Goal: Ask a question

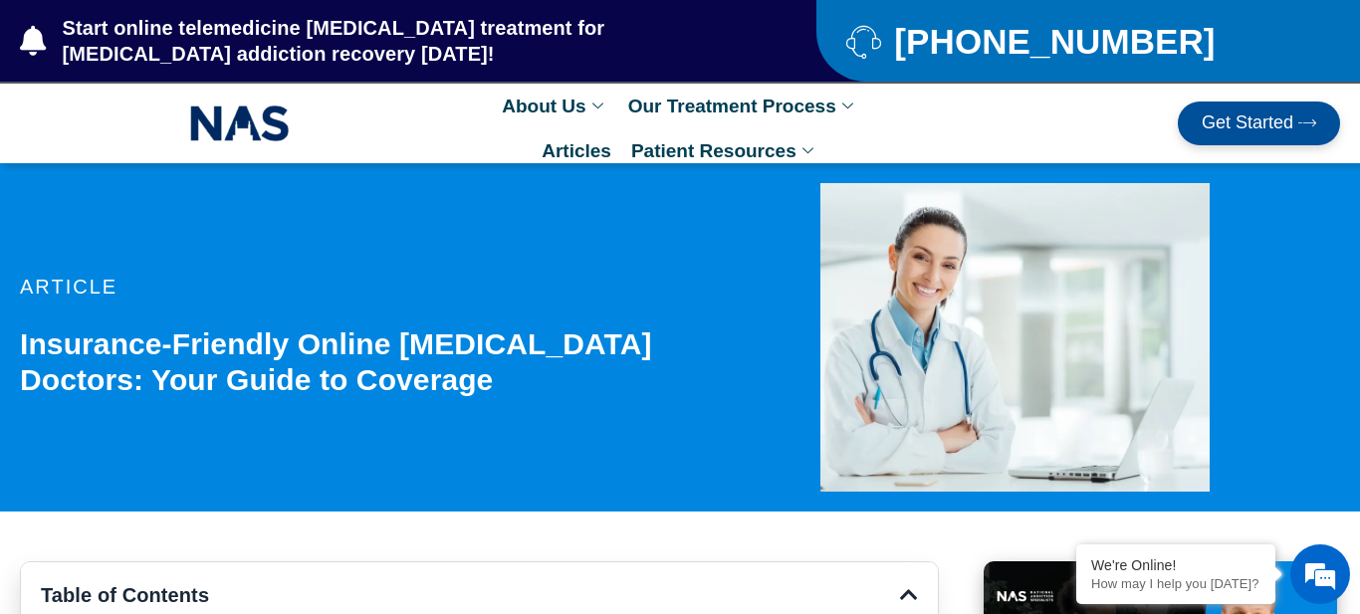
click at [298, 319] on div "article Insurance-Friendly Online Suboxone Doctors: Your Guide to Coverage" at bounding box center [355, 337] width 670 height 348
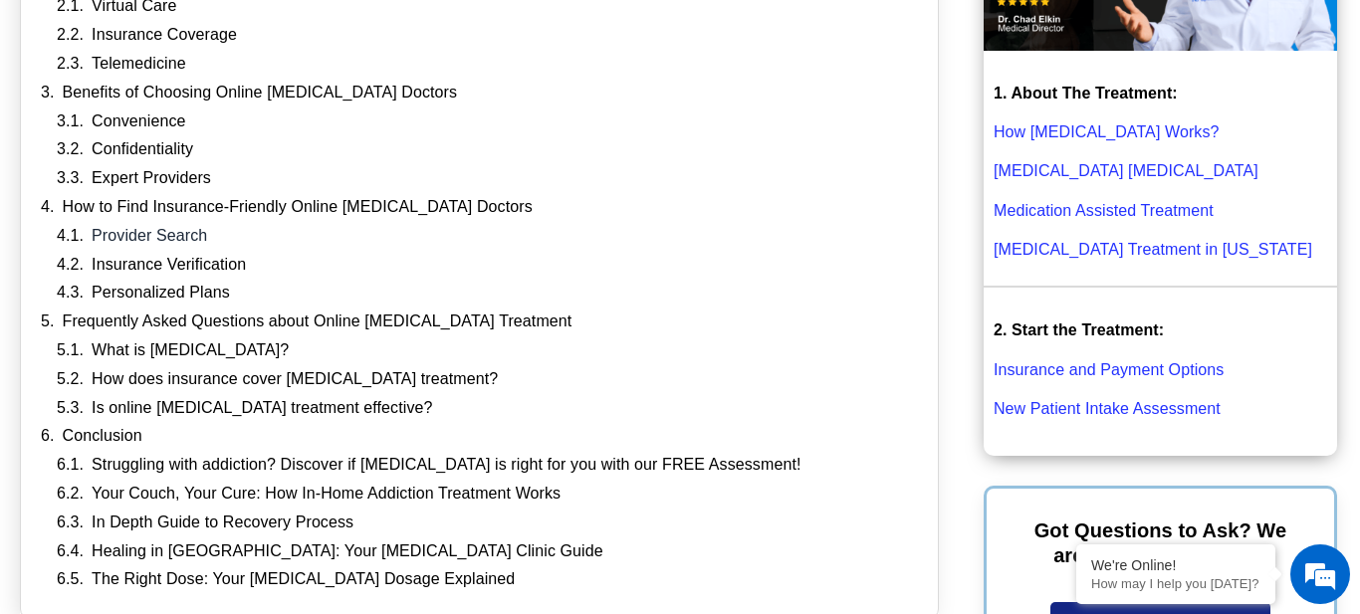
scroll to position [726, 0]
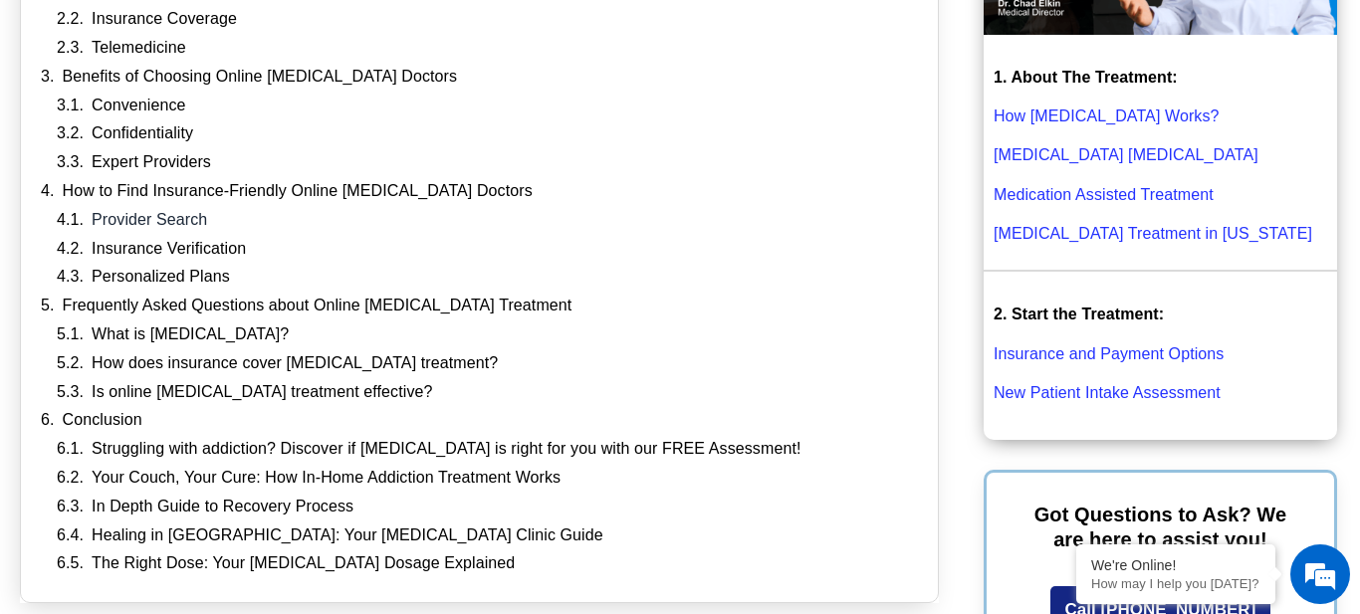
click at [1078, 355] on link "Insurance and Payment Options" at bounding box center [1109, 353] width 230 height 17
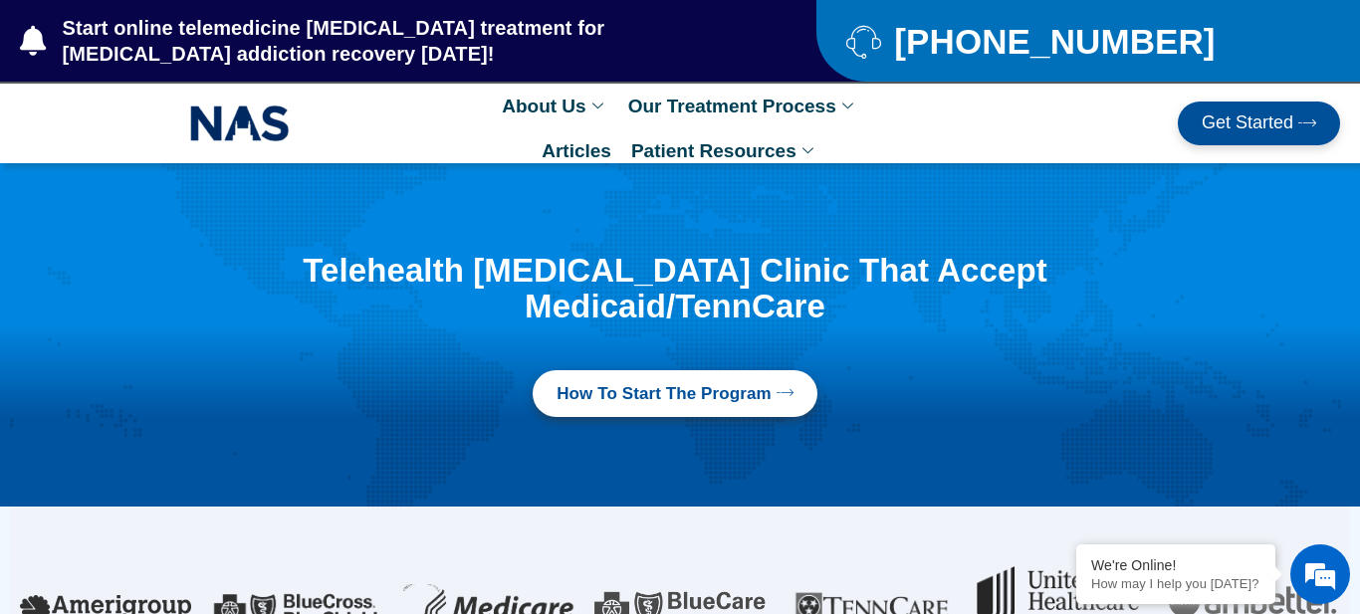
click at [715, 382] on span "How to Start the program" at bounding box center [663, 394] width 215 height 24
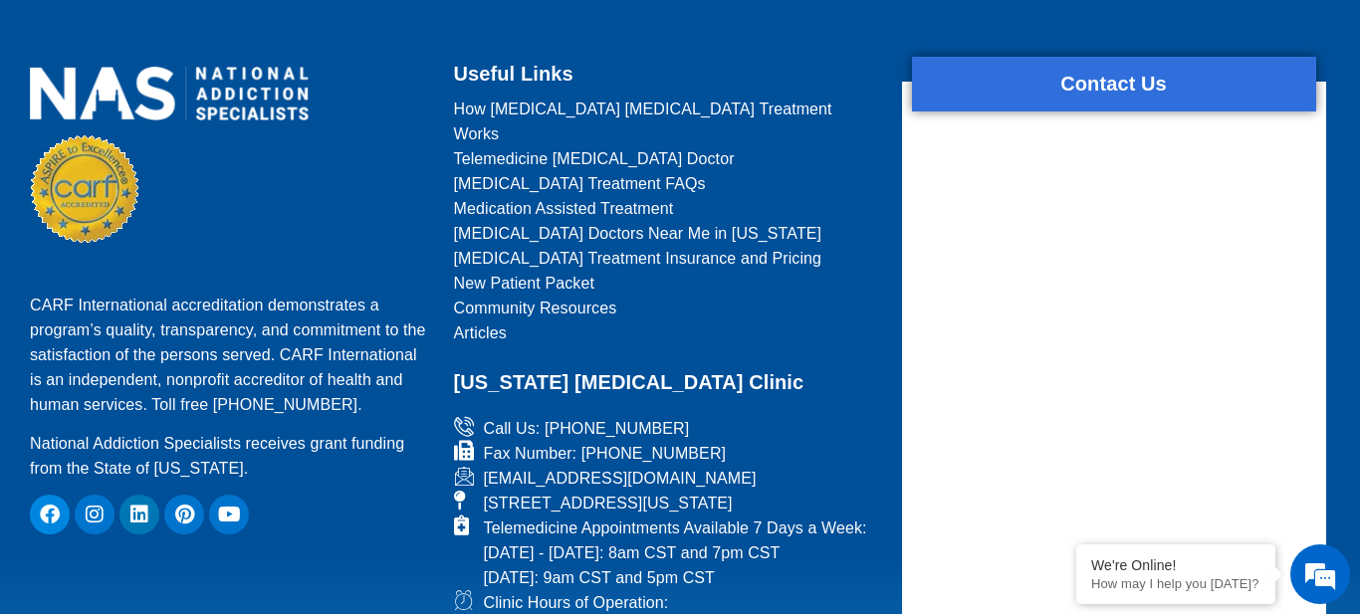
scroll to position [1623, 0]
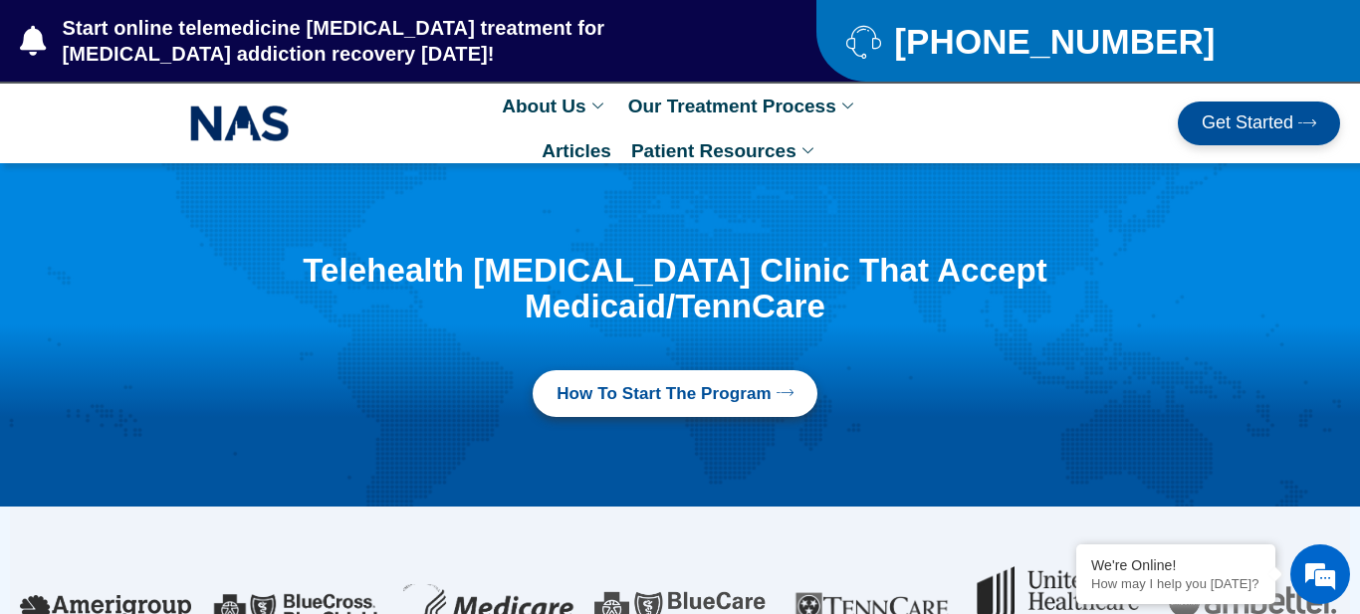
click at [737, 370] on link "How to Start the program" at bounding box center [675, 394] width 285 height 48
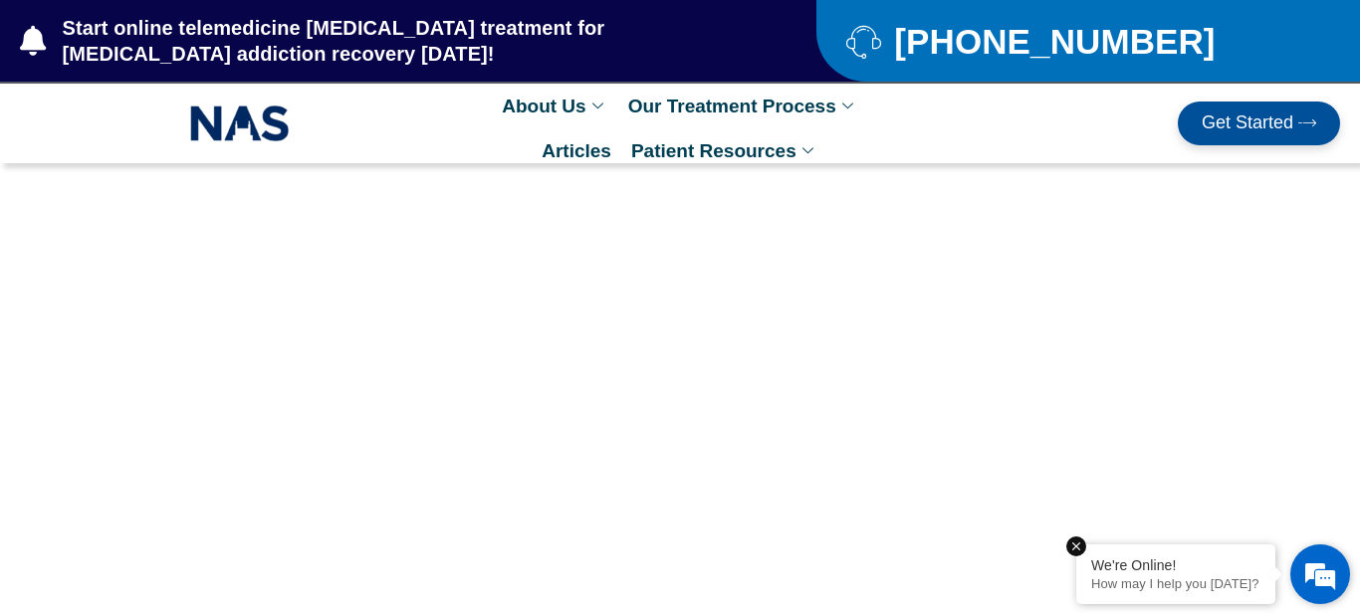
click at [1229, 587] on p "How may I help you [DATE]?" at bounding box center [1175, 583] width 169 height 15
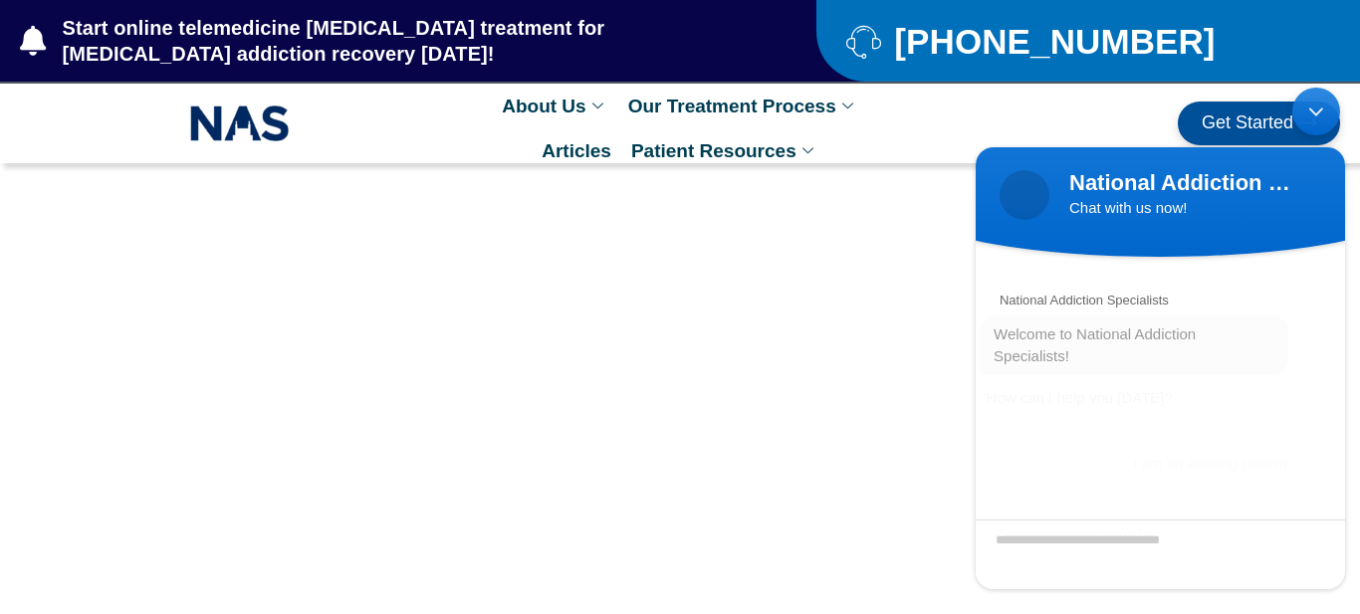
scroll to position [28, 0]
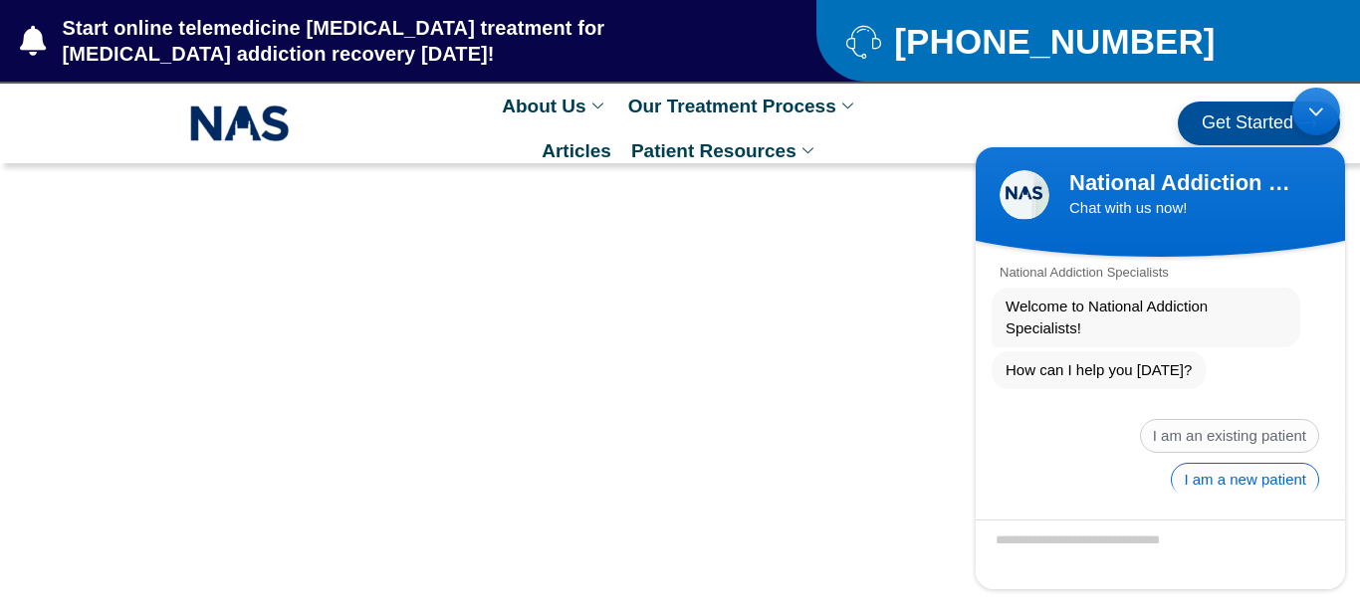
click at [1233, 462] on span "I am a new patient" at bounding box center [1245, 479] width 148 height 34
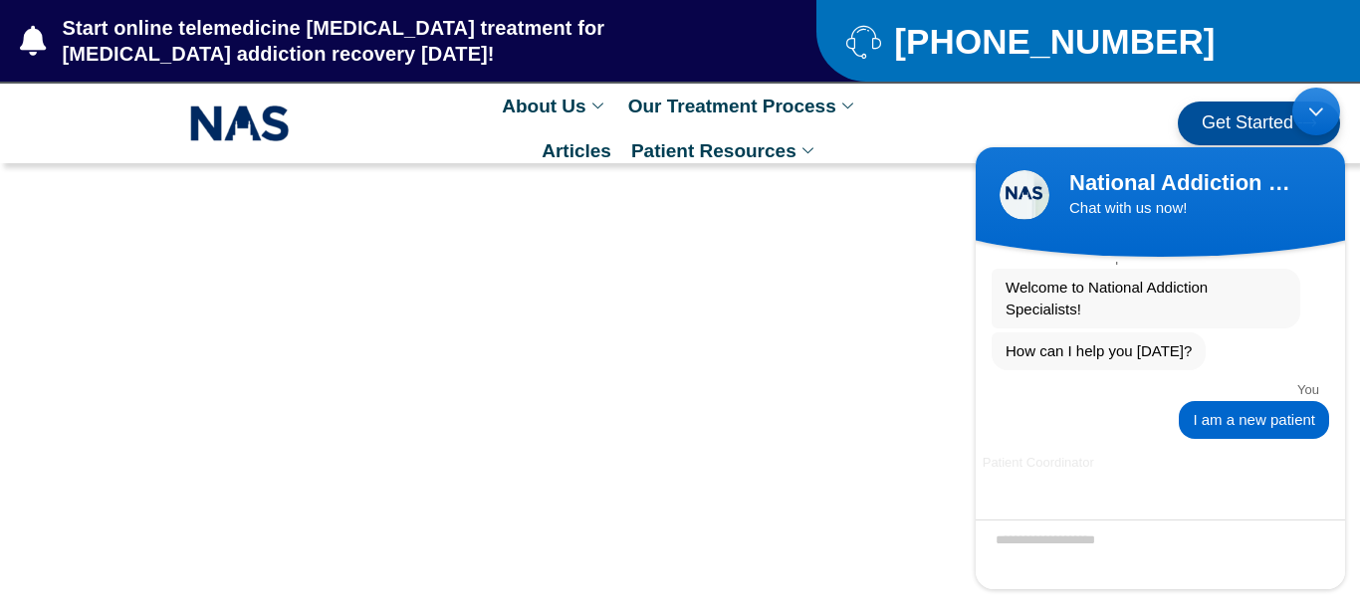
scroll to position [50, 0]
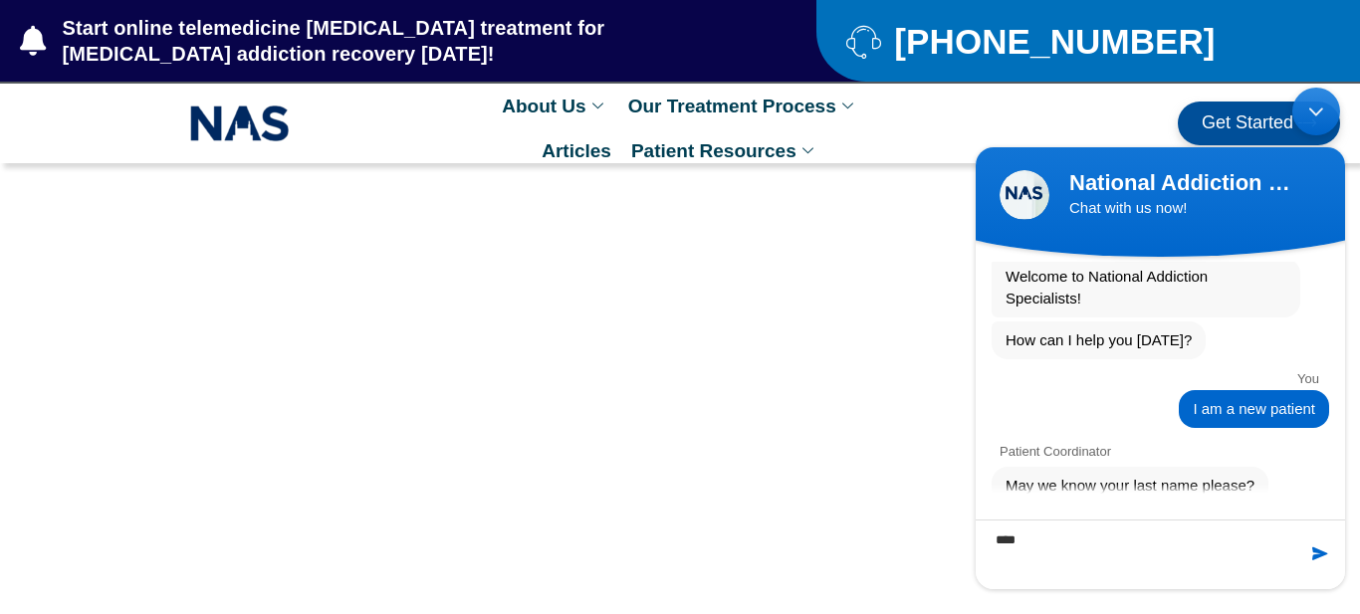
type textarea "*****"
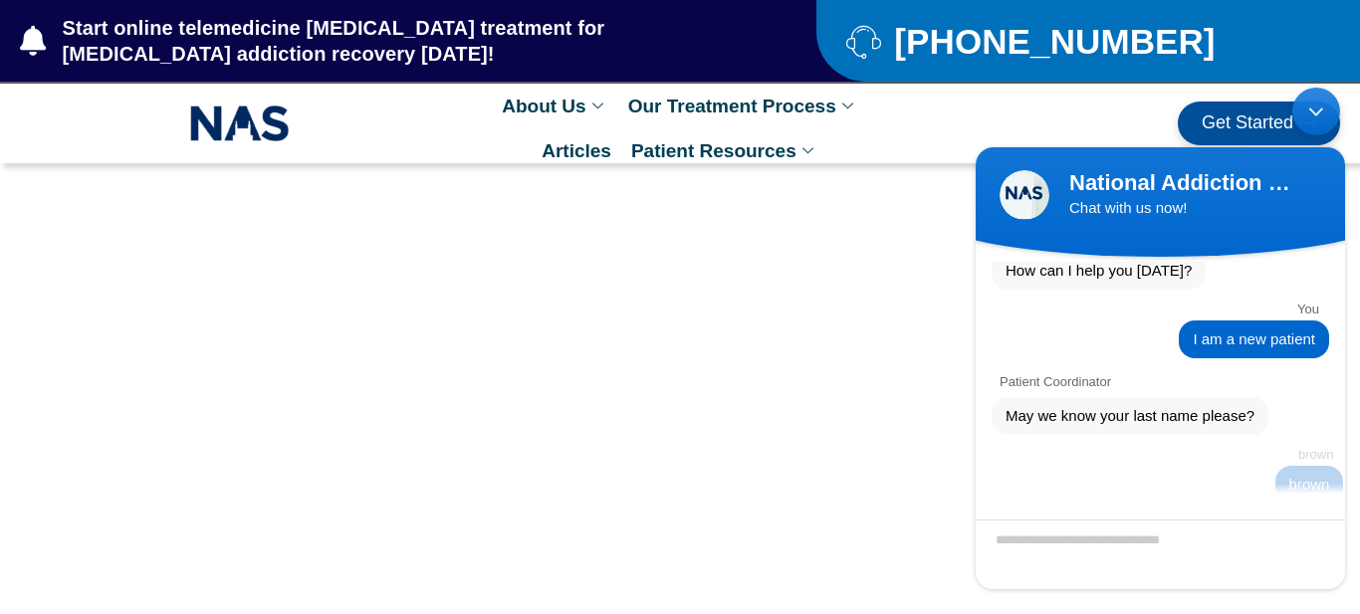
scroll to position [241, 0]
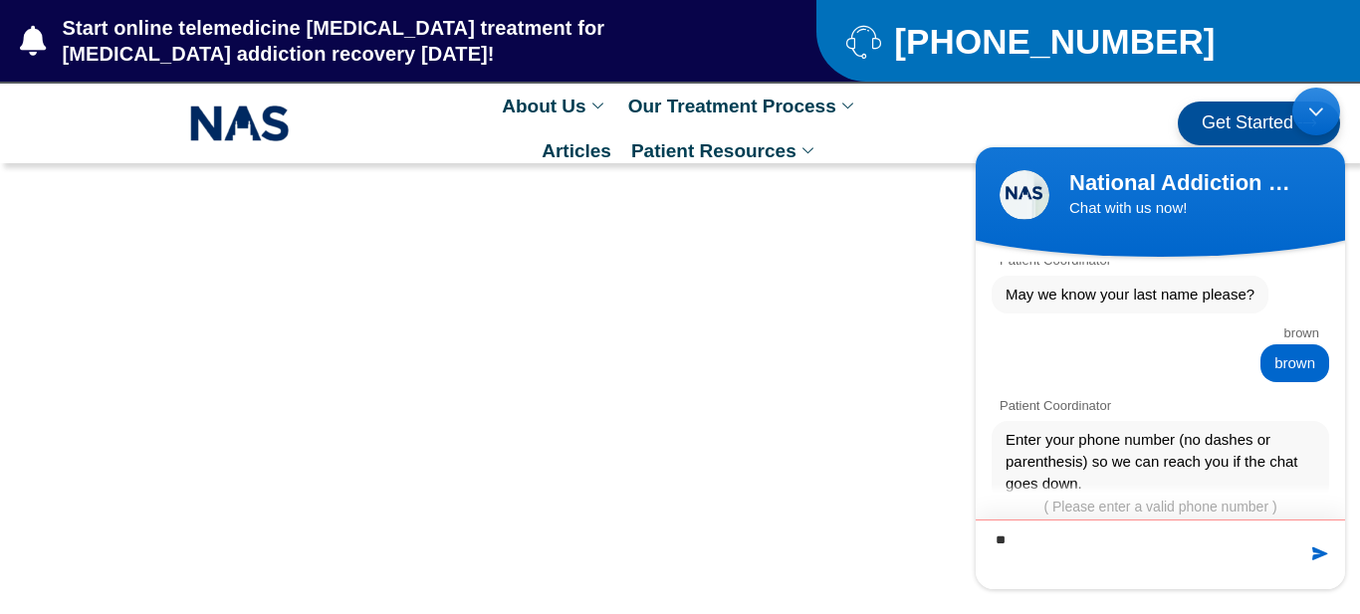
type textarea "*"
type textarea "**********"
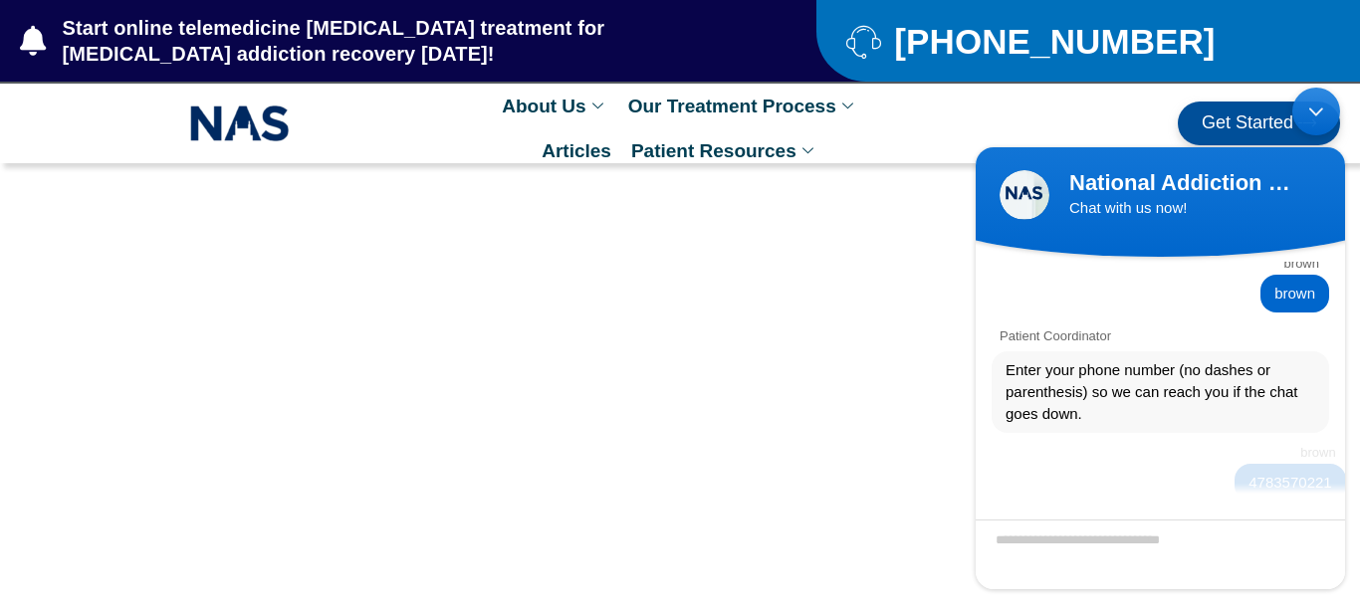
scroll to position [388, 0]
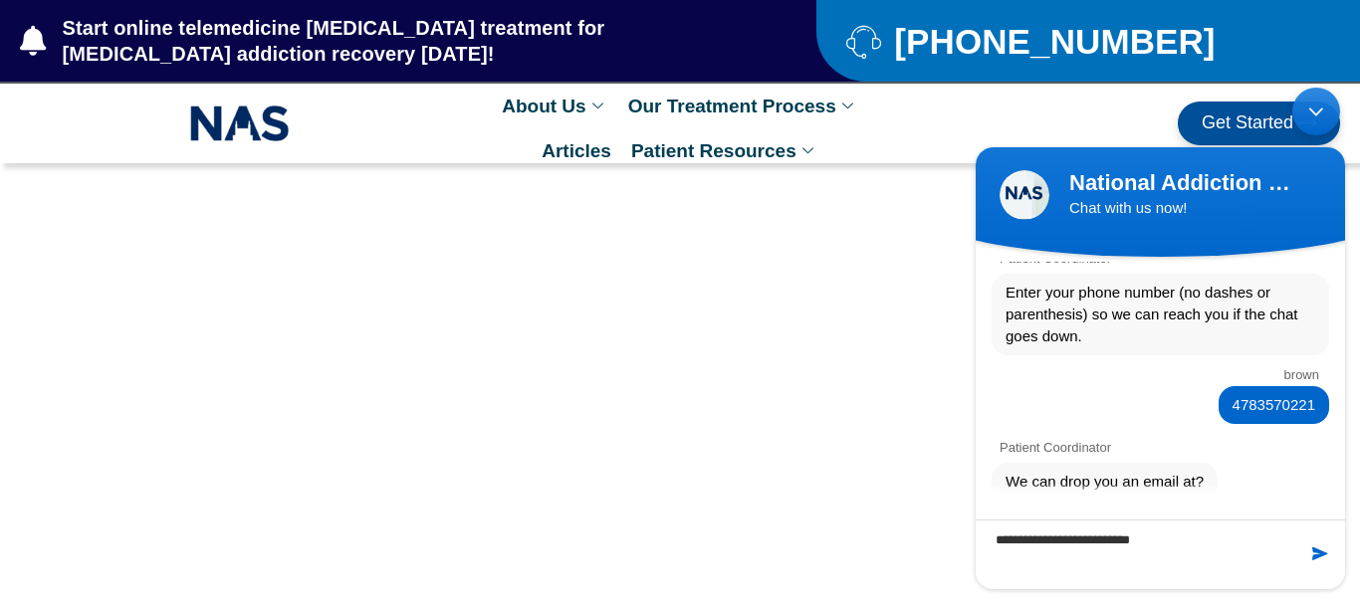
type textarea "**********"
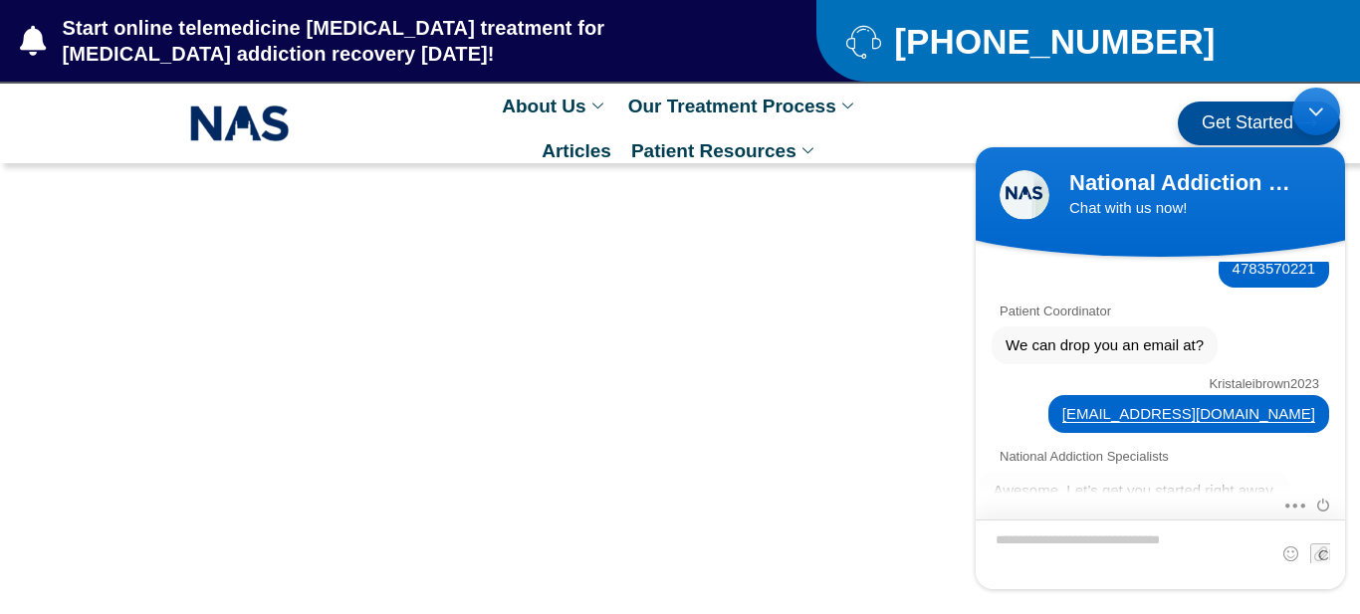
scroll to position [760, 0]
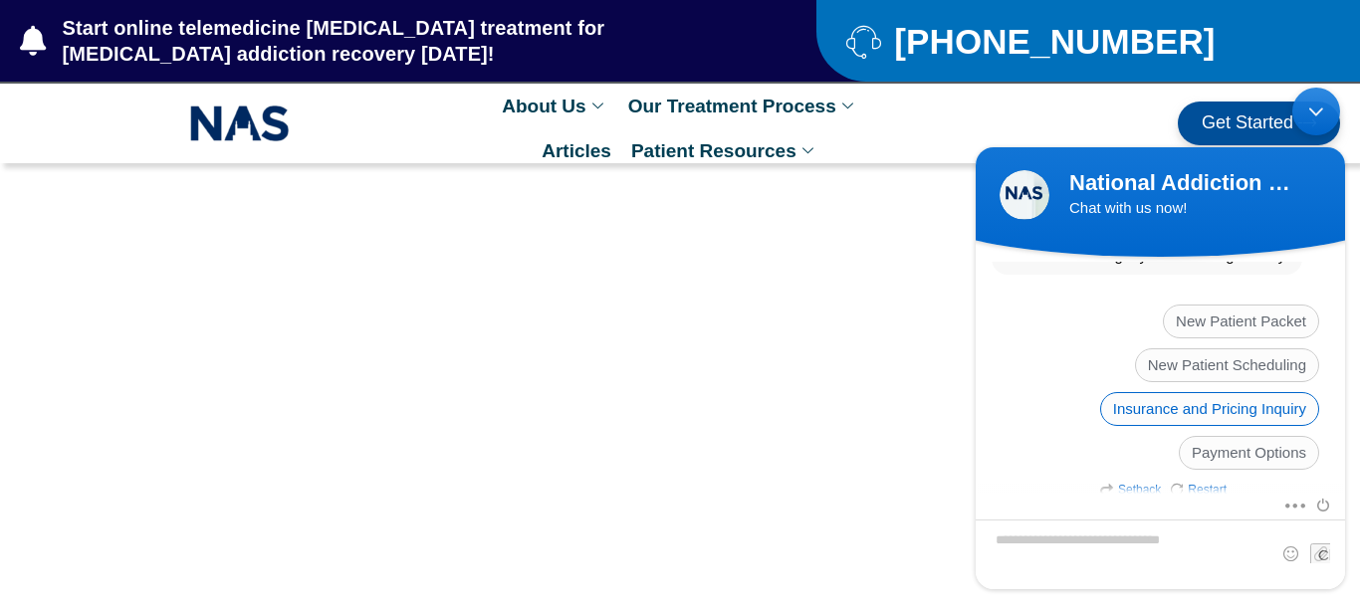
click at [1230, 391] on span "Insurance and Pricing Inquiry" at bounding box center [1209, 408] width 219 height 34
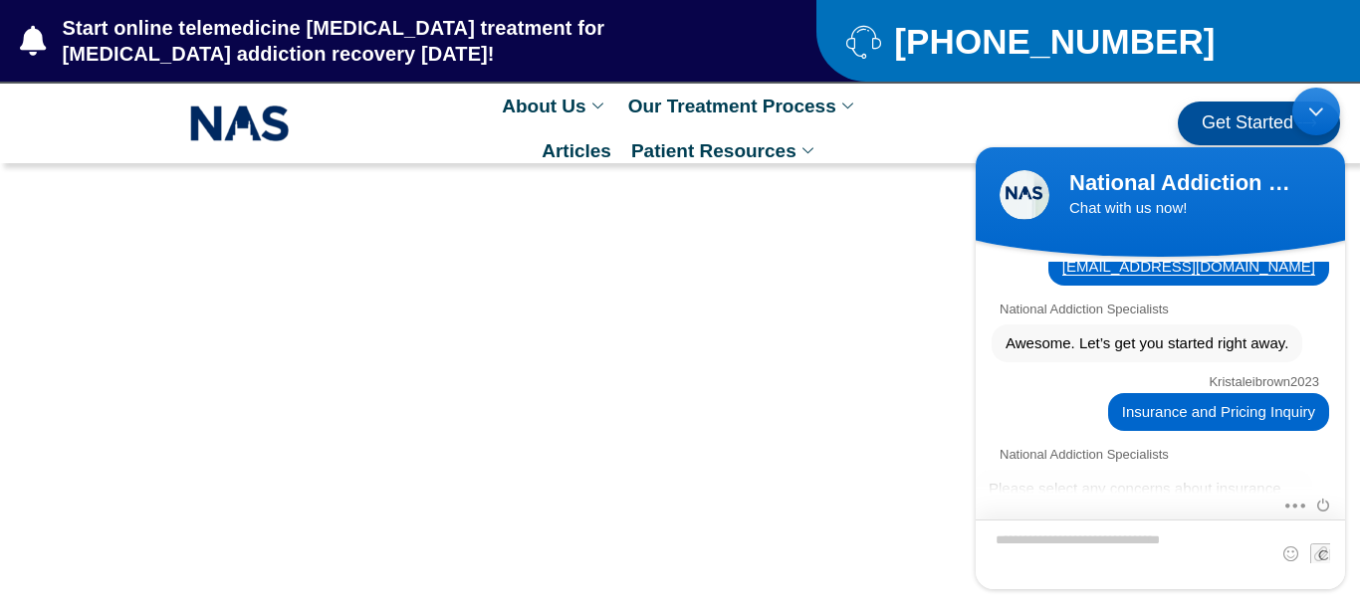
scroll to position [863, 0]
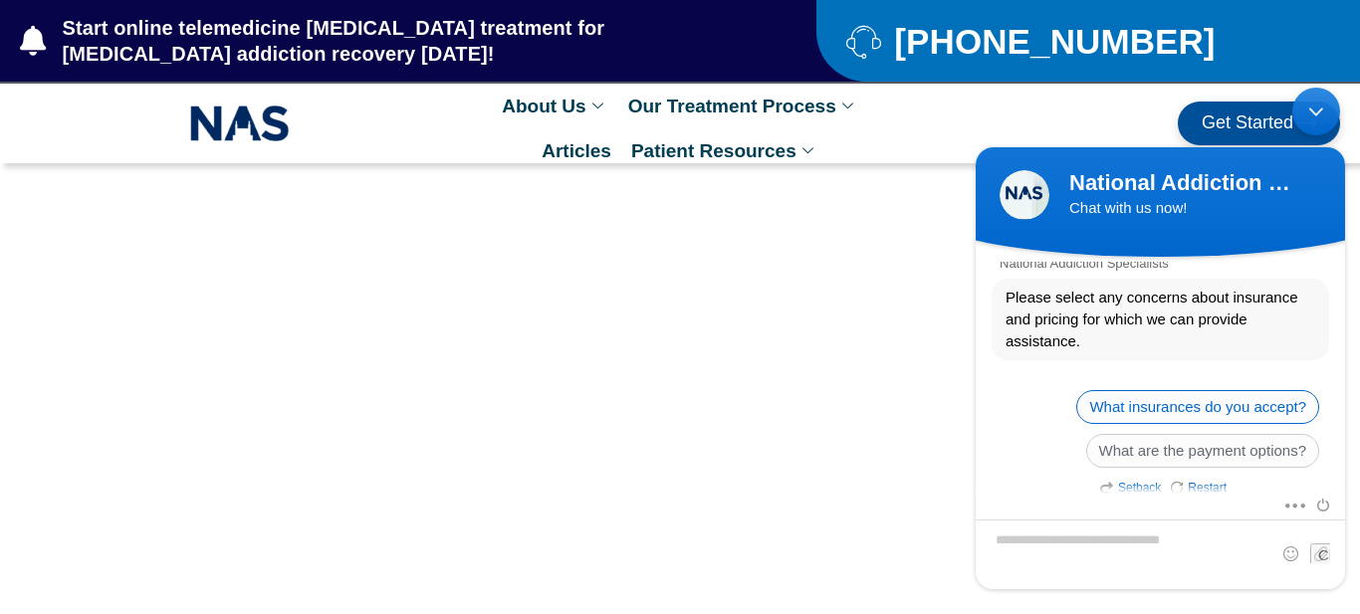
click at [1190, 408] on span "What insurances do you accept?" at bounding box center [1197, 406] width 243 height 34
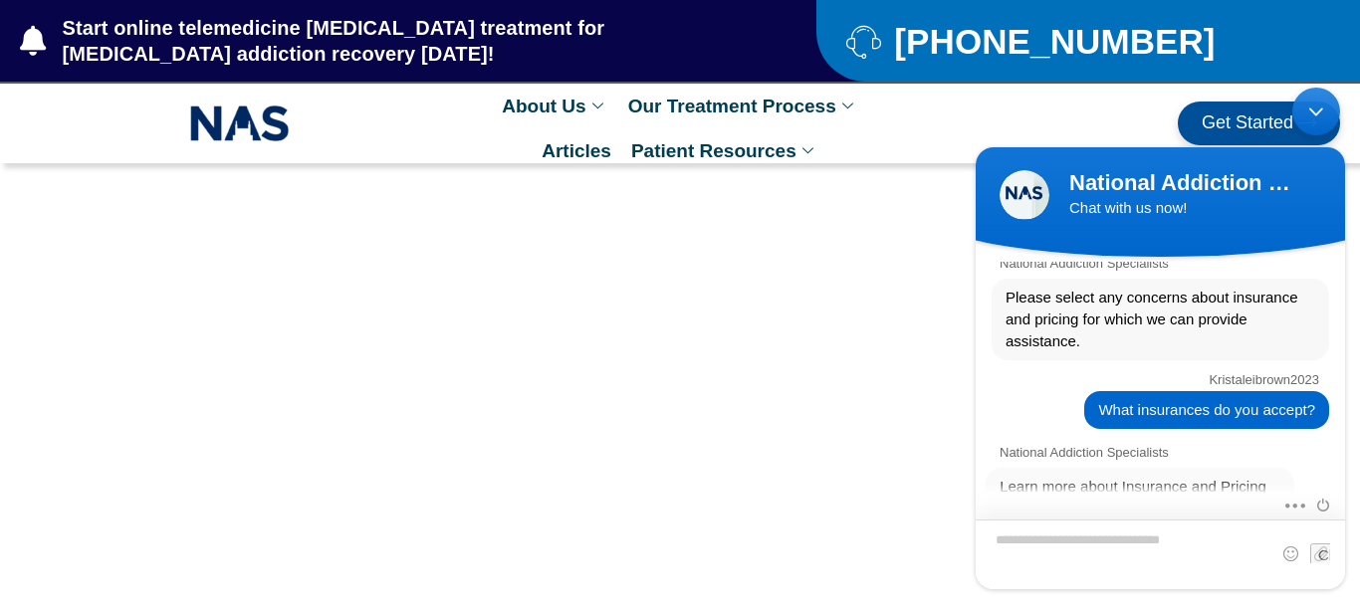
scroll to position [1345, 0]
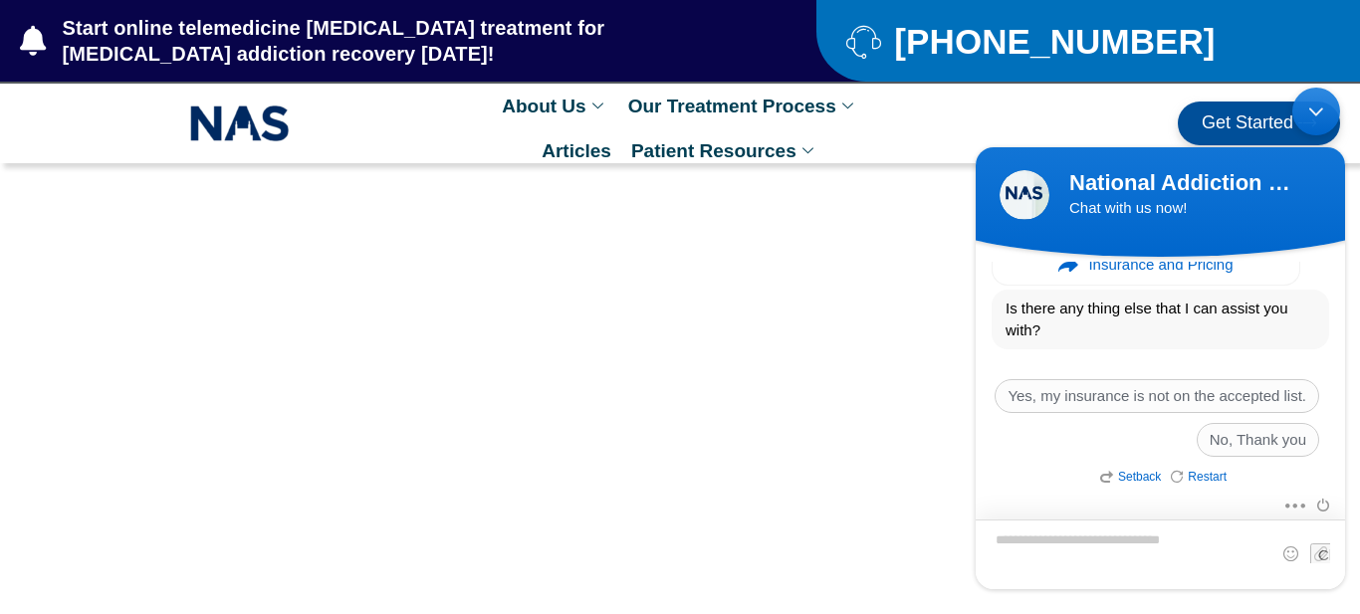
click at [1120, 550] on textarea "Type your message and hit 'Enter'" at bounding box center [1160, 554] width 369 height 70
type textarea "**********"
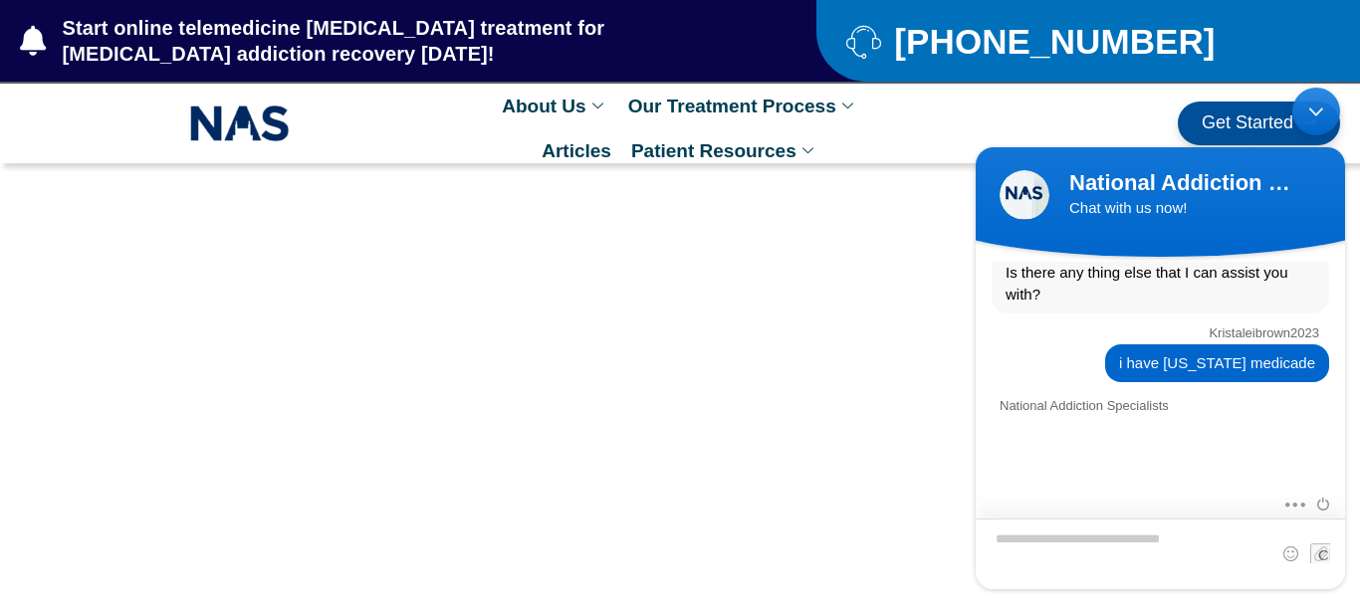
scroll to position [1420, 0]
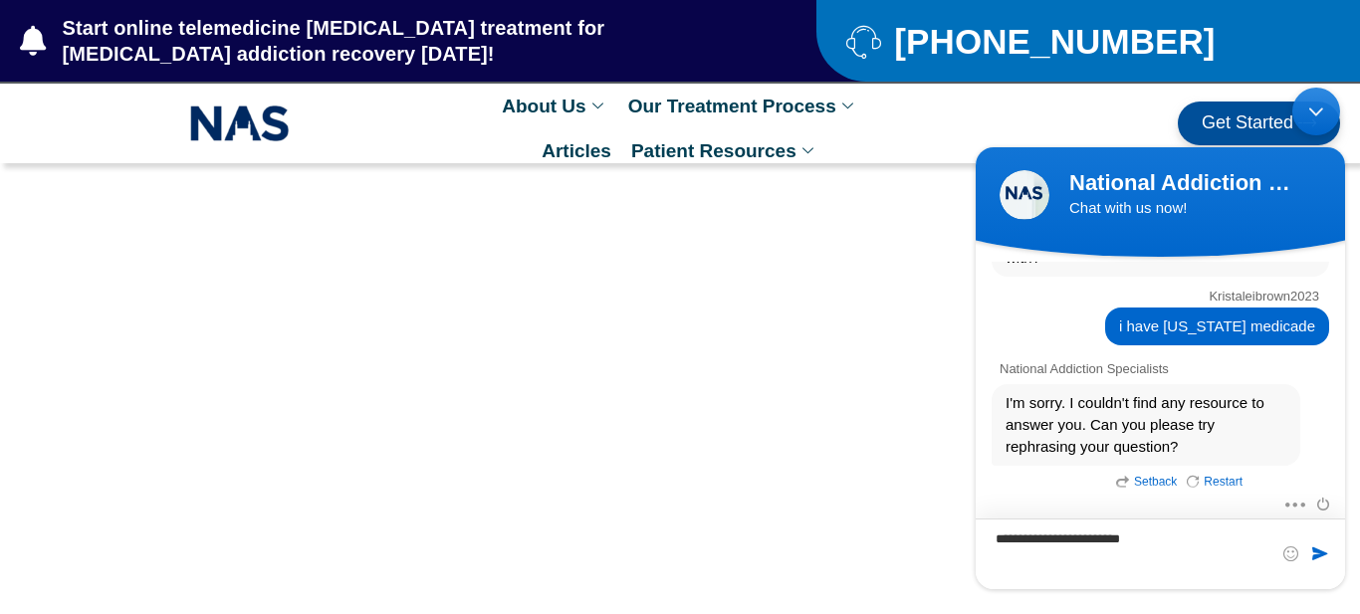
type textarea "**********"
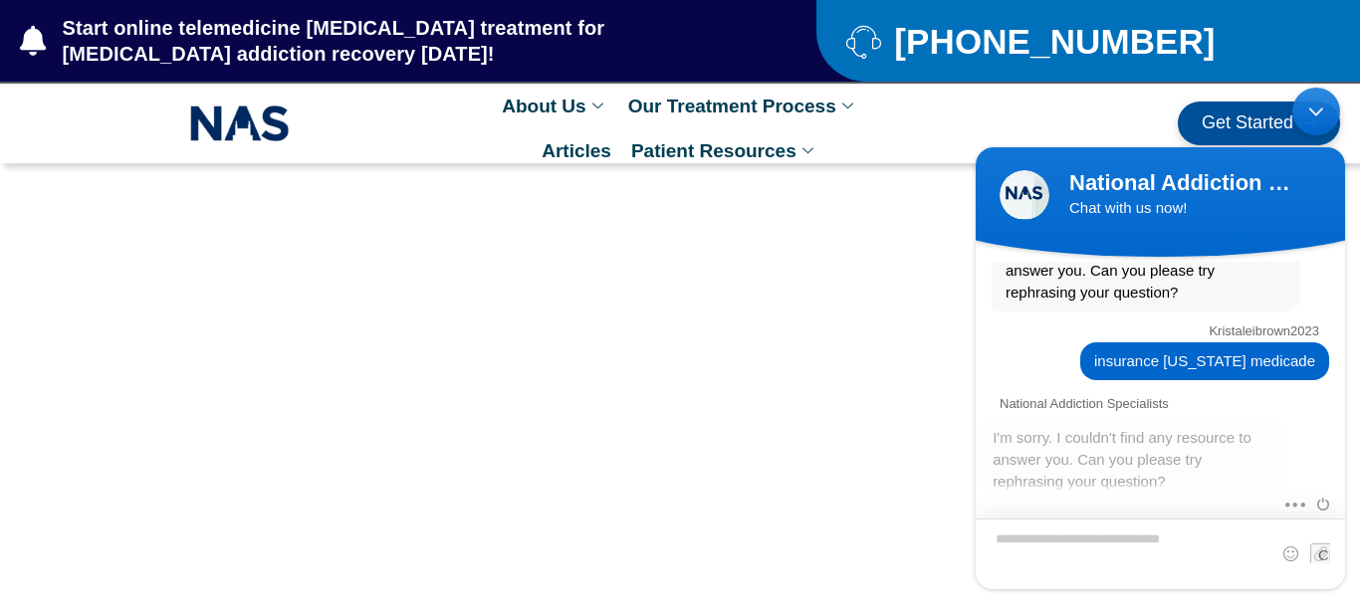
scroll to position [1611, 0]
